Goal: Information Seeking & Learning: Learn about a topic

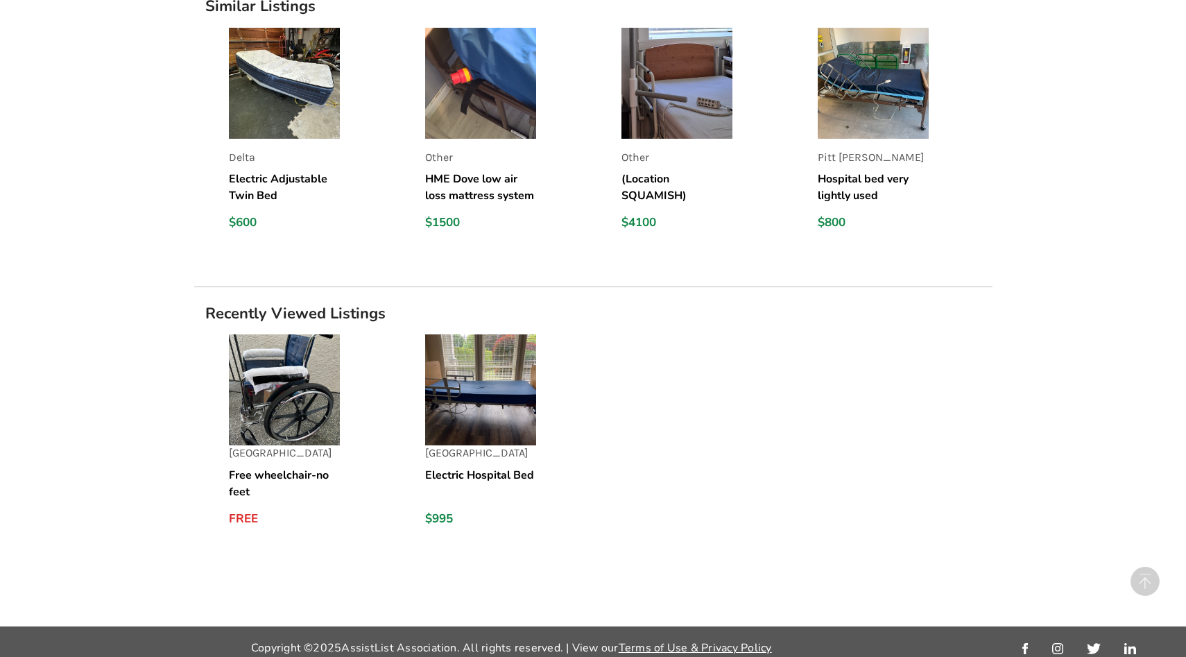
scroll to position [1236, 0]
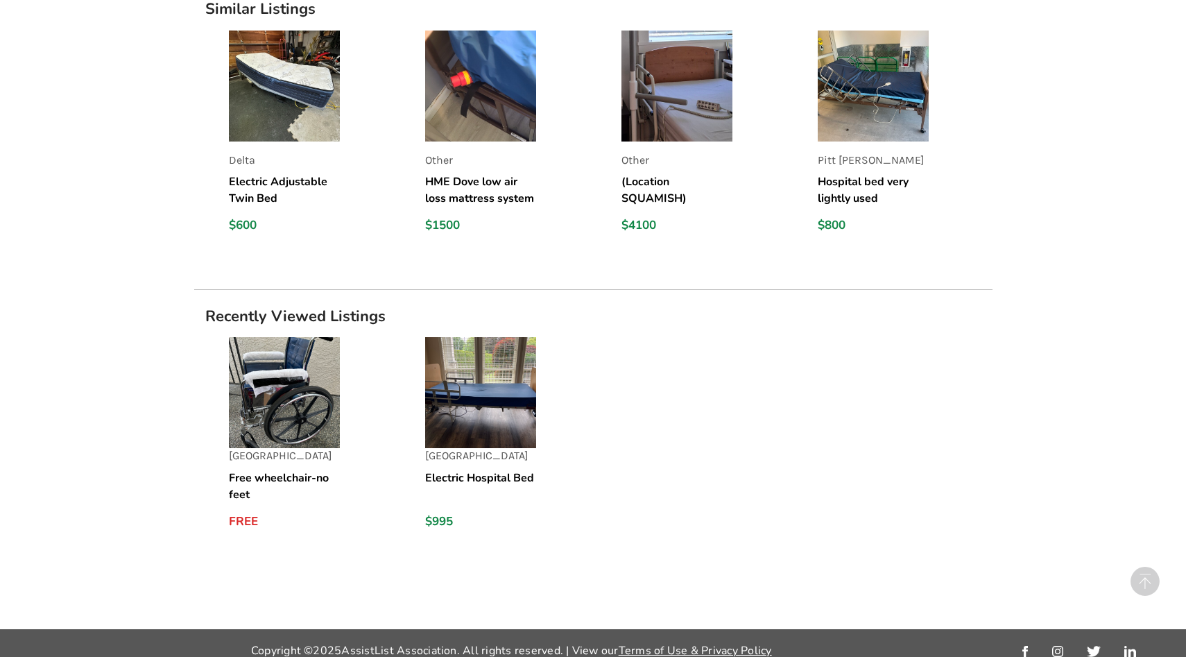
click at [274, 480] on h5 "Free wheelchair-no feet" at bounding box center [284, 485] width 111 height 33
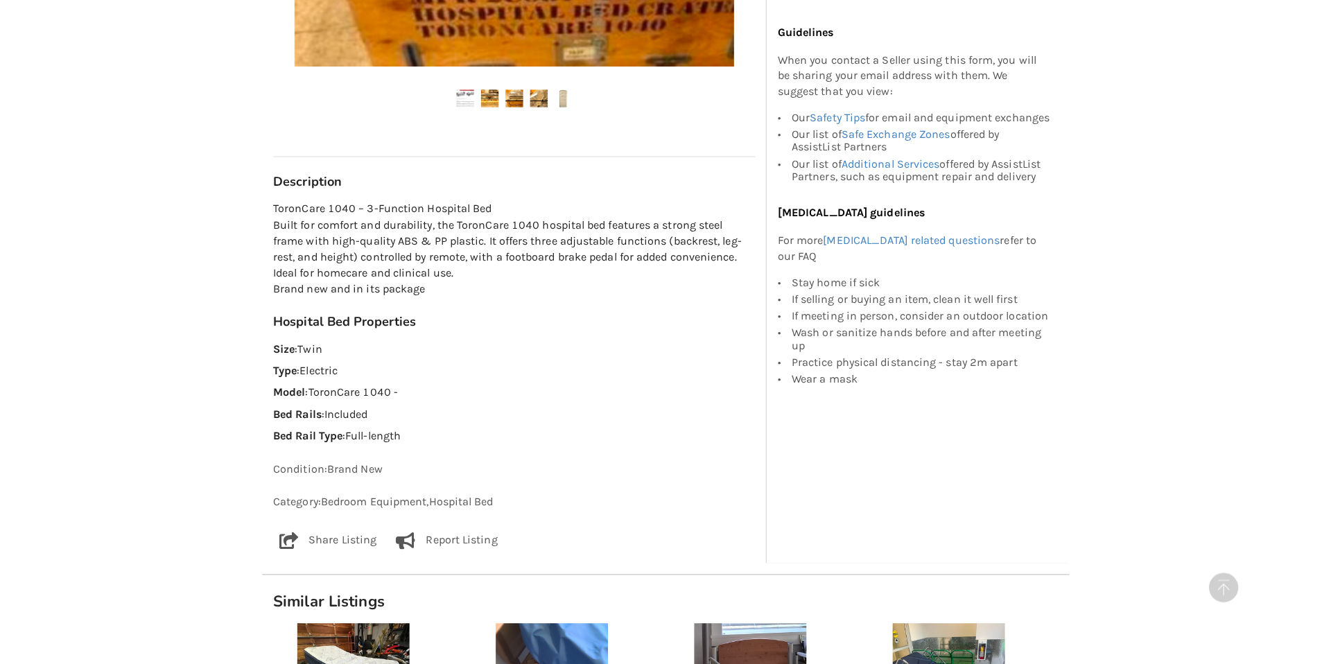
scroll to position [696, 0]
